Goal: Task Accomplishment & Management: Use online tool/utility

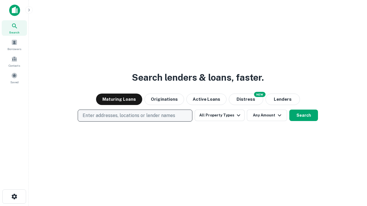
click at [135, 116] on p "Enter addresses, locations or lender names" at bounding box center [128, 115] width 92 height 7
type input "**********"
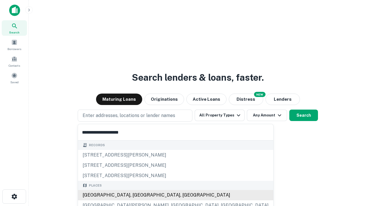
click at [137, 195] on div "[GEOGRAPHIC_DATA], [GEOGRAPHIC_DATA], [GEOGRAPHIC_DATA]" at bounding box center [175, 195] width 195 height 10
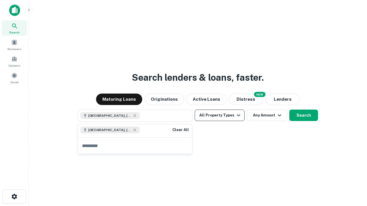
click at [219, 115] on button "All Property Types" at bounding box center [219, 115] width 50 height 11
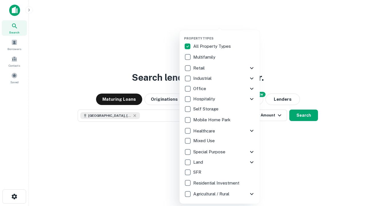
click at [224, 35] on button "button" at bounding box center [224, 35] width 80 height 0
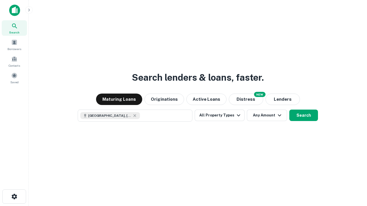
scroll to position [9, 0]
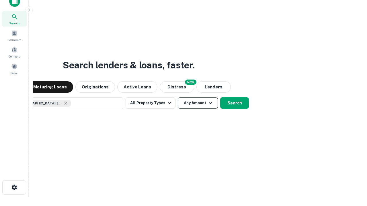
click at [178, 97] on button "Any Amount" at bounding box center [198, 102] width 40 height 11
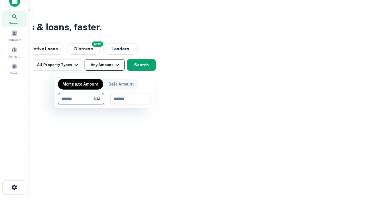
type input "*******"
click at [105, 105] on button "button" at bounding box center [104, 105] width 93 height 0
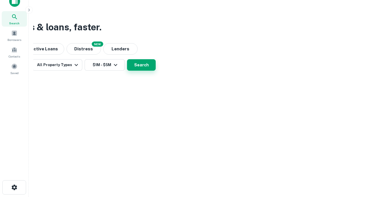
click at [155, 71] on button "Search" at bounding box center [141, 64] width 29 height 11
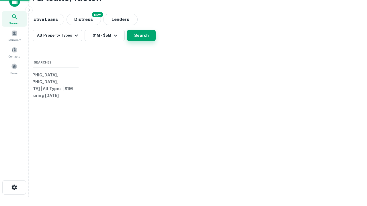
scroll to position [0, 106]
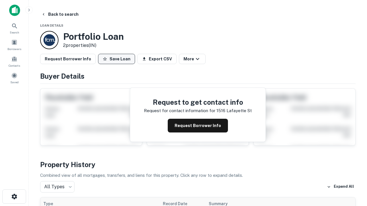
click at [116, 59] on button "Save Loan" at bounding box center [116, 59] width 37 height 10
click at [118, 59] on button "Loan Saved" at bounding box center [118, 59] width 40 height 10
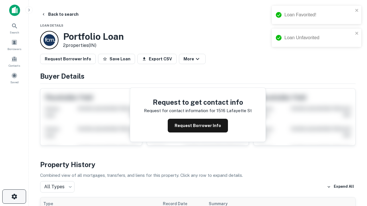
click at [14, 197] on icon "button" at bounding box center [14, 196] width 7 height 7
